Goal: Task Accomplishment & Management: Manage account settings

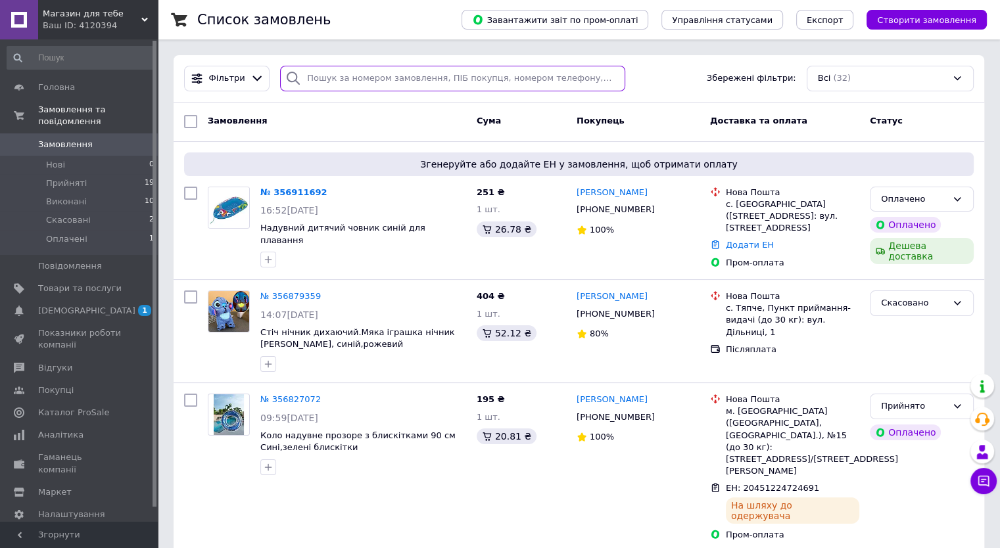
click at [347, 76] on input "search" at bounding box center [452, 79] width 345 height 26
click at [109, 283] on span "Товари та послуги" at bounding box center [80, 289] width 84 height 12
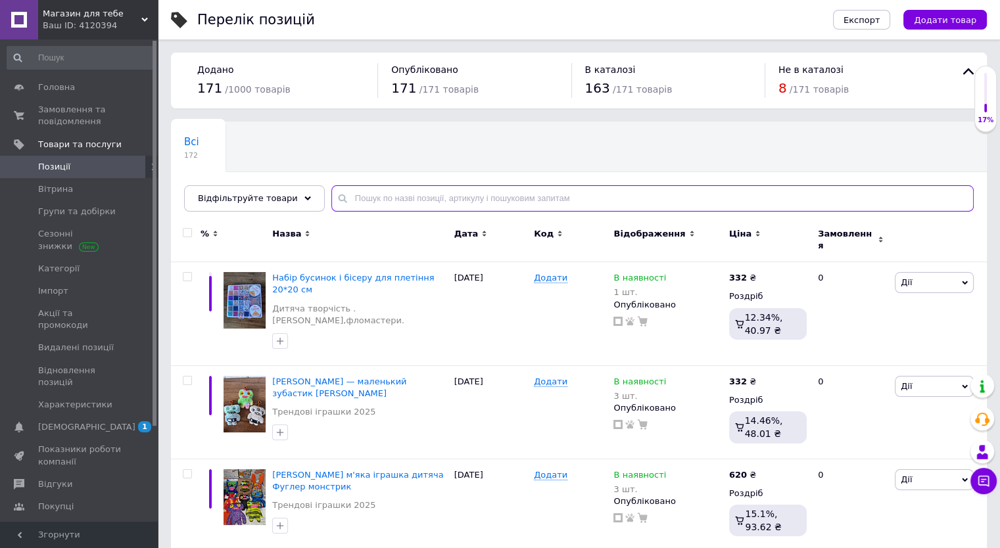
click at [379, 196] on input "text" at bounding box center [652, 198] width 642 height 26
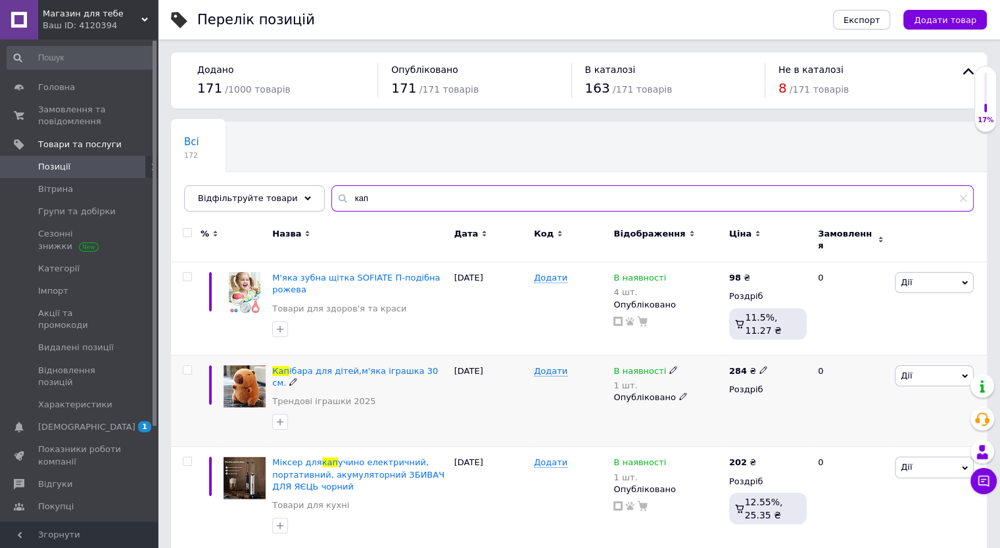
type input "кап"
click at [660, 366] on div "В наявності" at bounding box center [646, 372] width 64 height 12
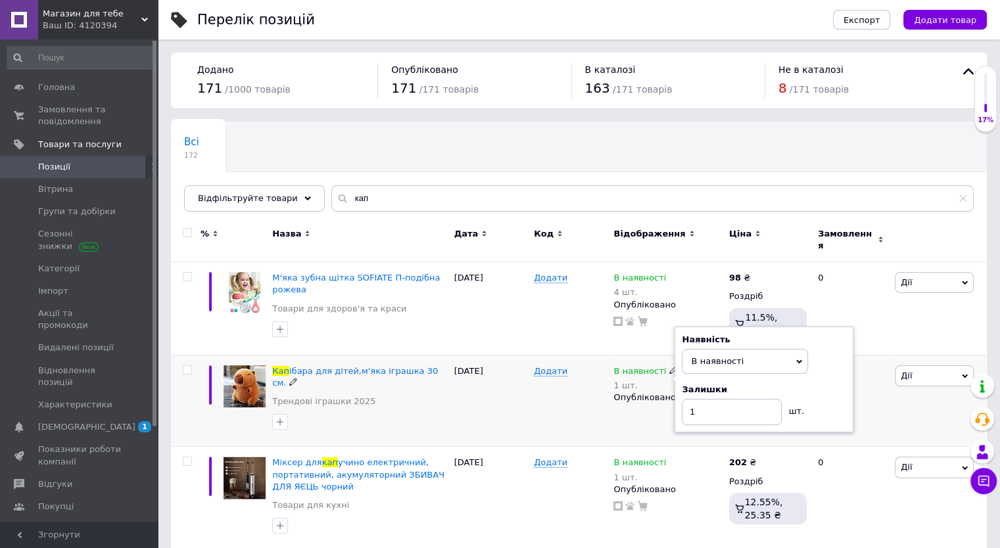
click at [644, 381] on div "1 шт." at bounding box center [646, 386] width 64 height 10
click at [708, 404] on input "1" at bounding box center [732, 412] width 100 height 26
type input "2"
click at [871, 355] on div "0" at bounding box center [851, 401] width 82 height 92
click at [924, 366] on span "Дії" at bounding box center [934, 376] width 79 height 21
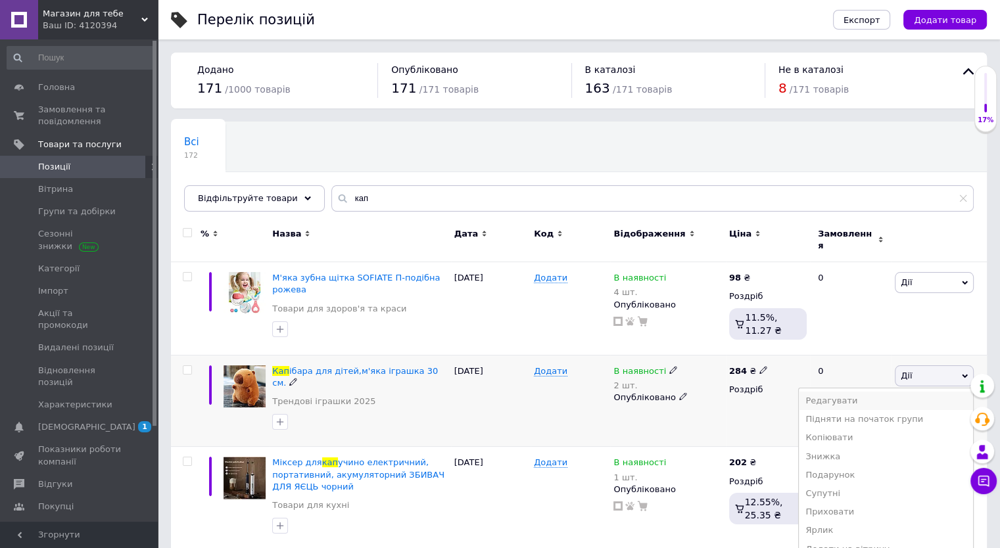
click at [879, 392] on li "Редагувати" at bounding box center [886, 401] width 174 height 18
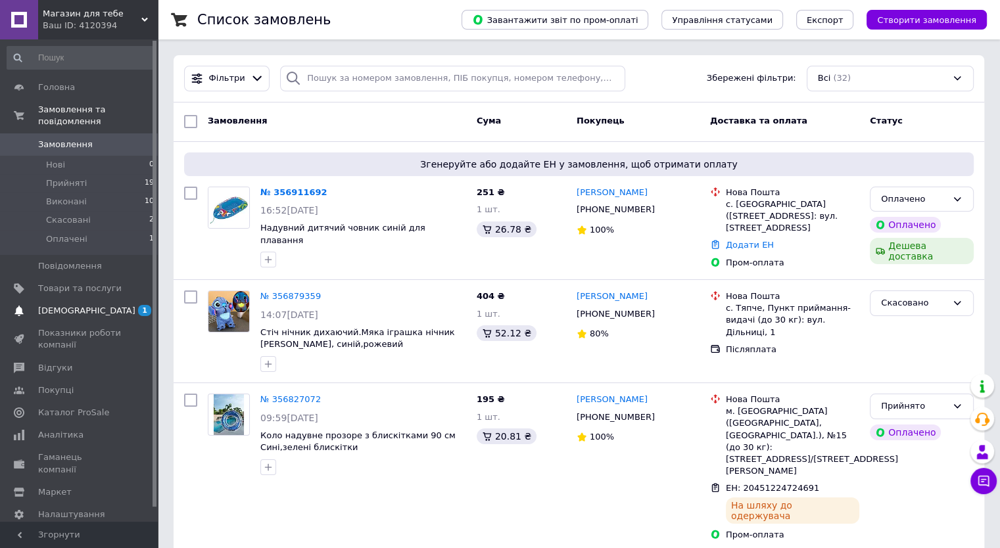
click at [95, 305] on span "[DEMOGRAPHIC_DATA]" at bounding box center [80, 311] width 84 height 12
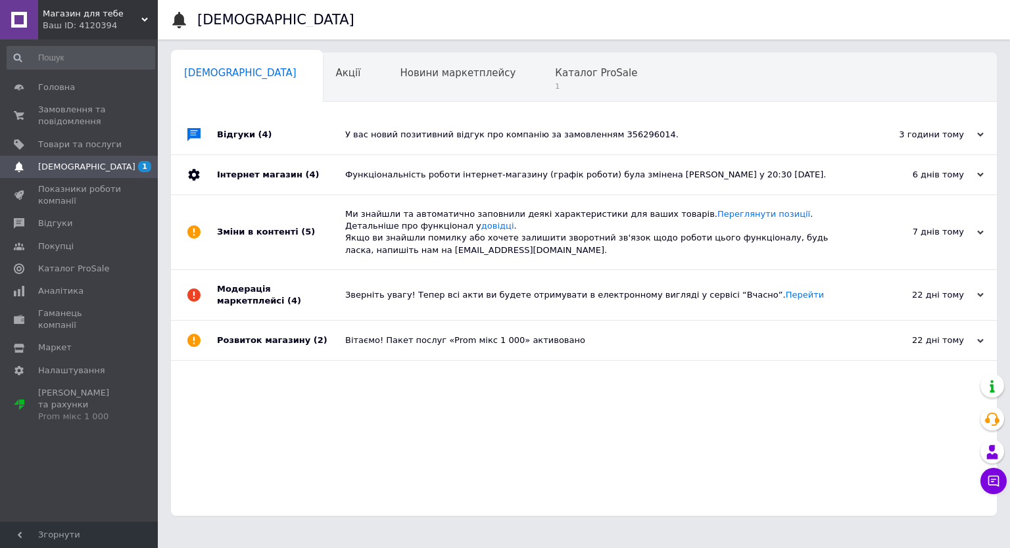
click at [96, 171] on span "[DEMOGRAPHIC_DATA]" at bounding box center [80, 167] width 84 height 12
